Goal: Navigation & Orientation: Understand site structure

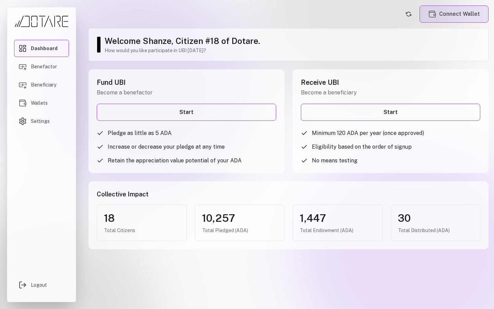
click at [442, 17] on button "Connect Wallet" at bounding box center [454, 13] width 69 height 17
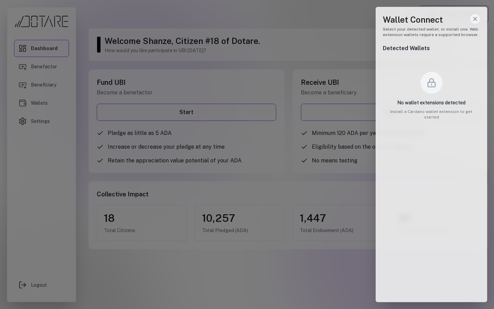
click at [474, 16] on icon "Close wallet drawer" at bounding box center [475, 18] width 7 height 7
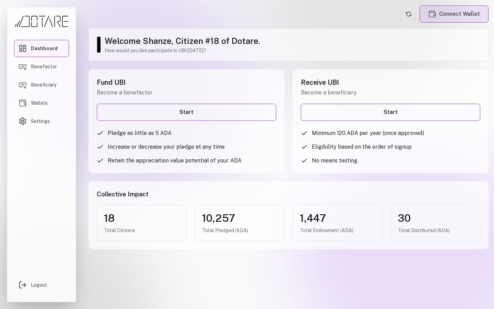
click at [465, 18] on button "Connect Wallet" at bounding box center [454, 13] width 69 height 17
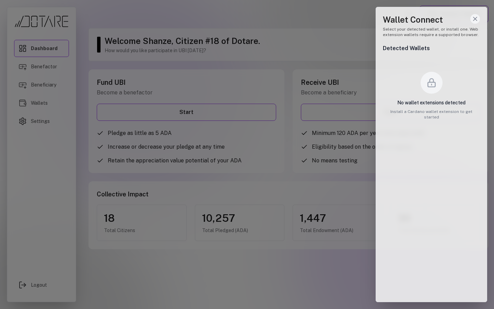
click at [475, 20] on icon "Close wallet drawer" at bounding box center [475, 18] width 7 height 7
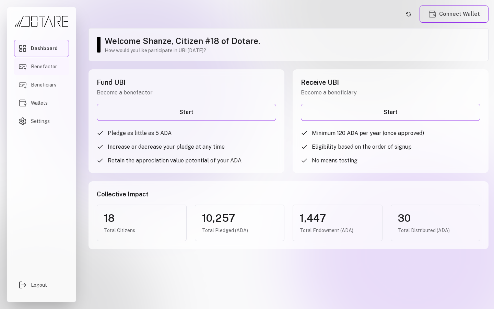
click at [47, 73] on link "Benefactor" at bounding box center [41, 66] width 55 height 17
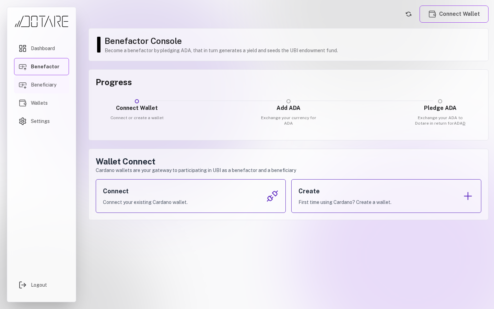
click at [57, 87] on link "Beneficiary" at bounding box center [41, 84] width 55 height 17
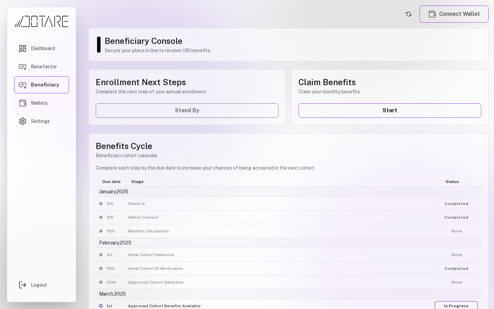
click at [59, 107] on link "Wallets" at bounding box center [41, 102] width 55 height 17
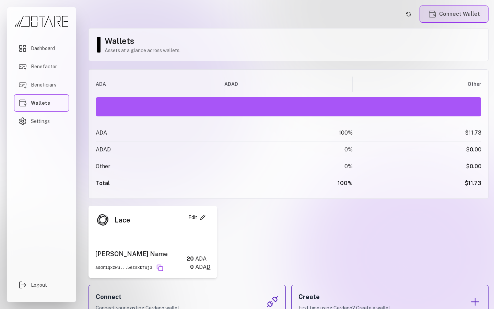
click at [462, 19] on button "Connect Wallet" at bounding box center [454, 13] width 69 height 17
